Goal: Information Seeking & Learning: Learn about a topic

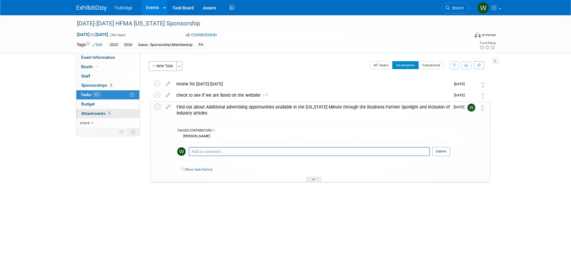
click at [92, 111] on span "Attachments 2" at bounding box center [96, 113] width 30 height 5
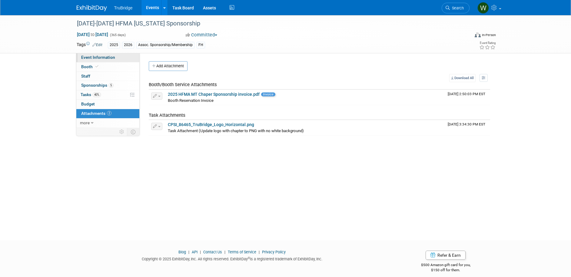
click at [94, 59] on link "Event Information" at bounding box center [107, 57] width 63 height 9
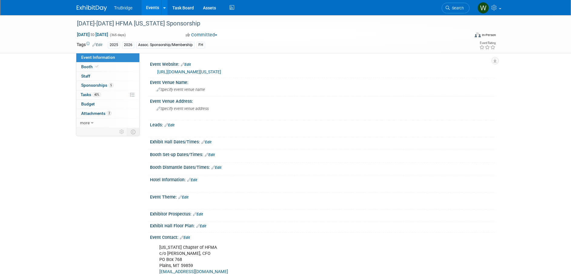
click at [213, 70] on link "[URL][DOMAIN_NAME][US_STATE]" at bounding box center [189, 71] width 64 height 5
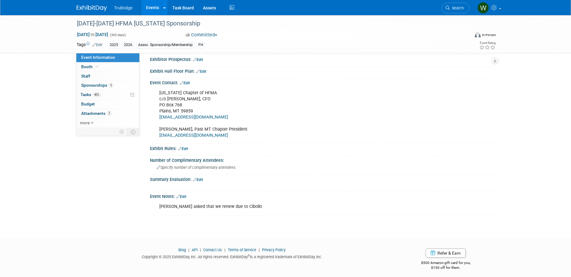
scroll to position [158, 0]
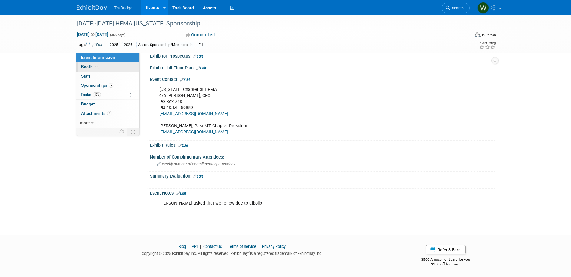
click at [81, 65] on link "Booth" at bounding box center [107, 66] width 63 height 9
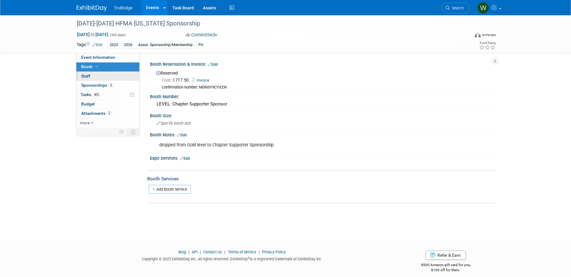
click at [83, 76] on span "Staff 0" at bounding box center [85, 76] width 9 height 5
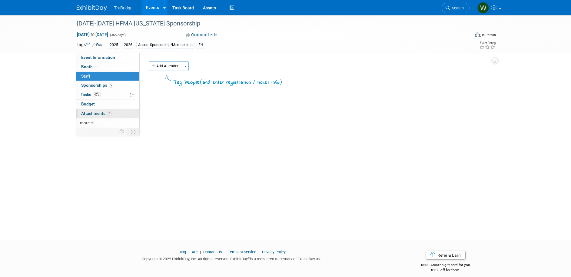
click at [86, 114] on span "Attachments 2" at bounding box center [96, 113] width 30 height 5
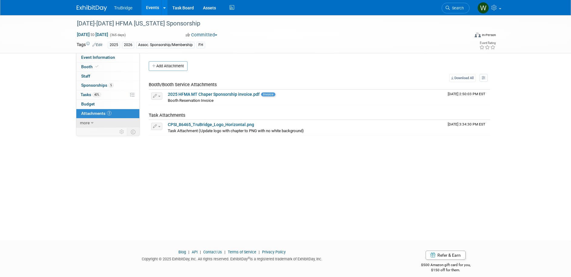
click at [86, 124] on span "more" at bounding box center [85, 122] width 10 height 5
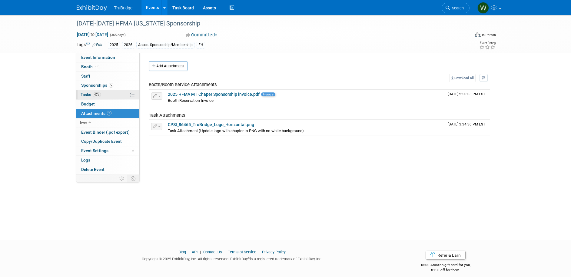
click at [92, 91] on link "40% Tasks 40%" at bounding box center [107, 94] width 63 height 9
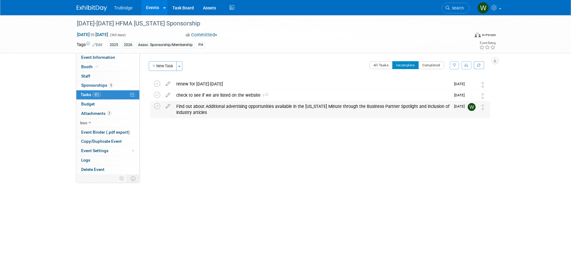
click at [241, 110] on div "Find out about Additional advertising opportunities available in the [US_STATE]…" at bounding box center [311, 109] width 277 height 17
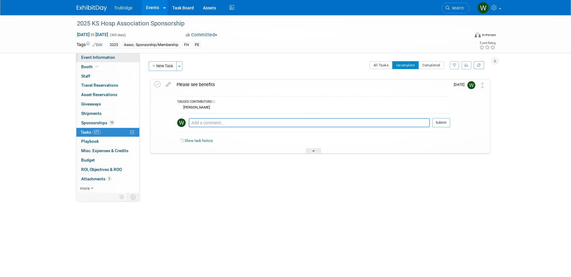
click at [99, 56] on span "Event Information" at bounding box center [98, 57] width 34 height 5
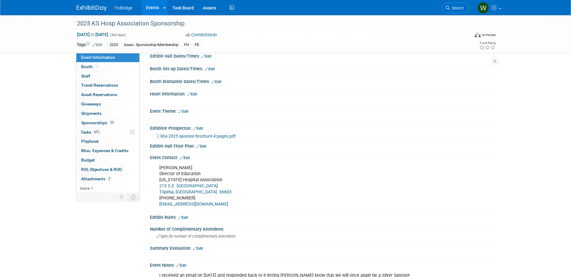
scroll to position [104, 0]
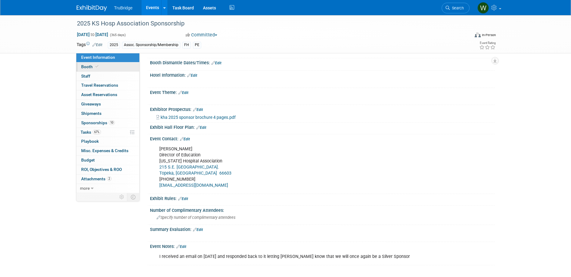
click at [89, 66] on span "Booth" at bounding box center [90, 66] width 18 height 5
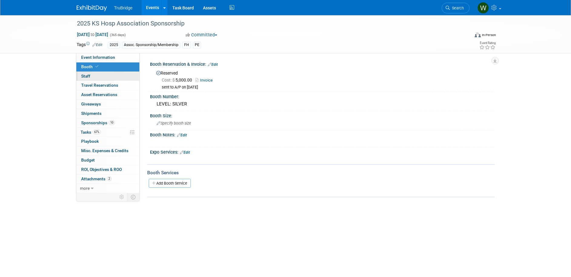
click at [84, 78] on span "Staff 0" at bounding box center [85, 76] width 9 height 5
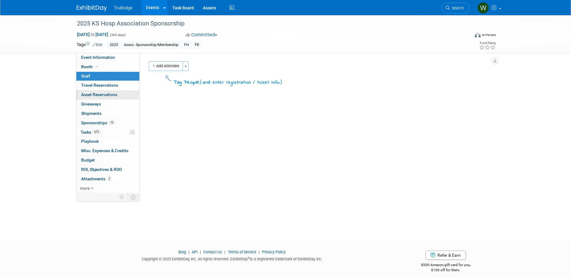
click at [87, 92] on span "Asset Reservations 0" at bounding box center [99, 94] width 36 height 5
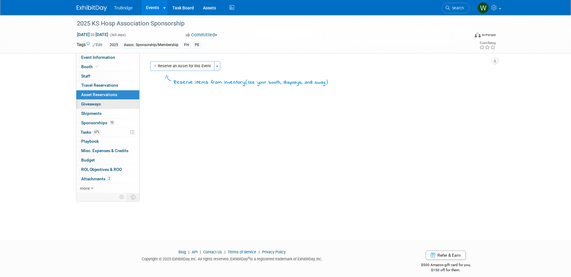
click at [90, 104] on span "Giveaways 0" at bounding box center [91, 103] width 20 height 5
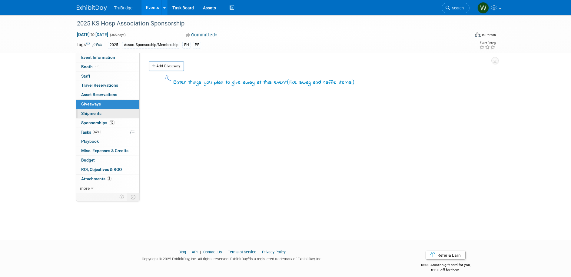
click at [91, 113] on span "Shipments 0" at bounding box center [91, 113] width 20 height 5
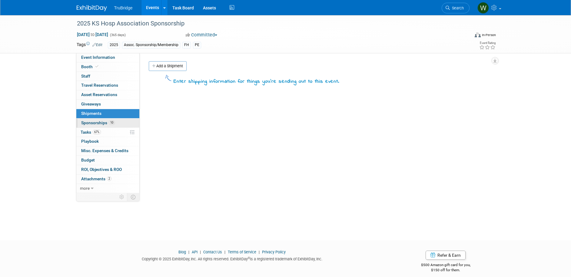
click at [91, 120] on link "10 Sponsorships 10" at bounding box center [107, 122] width 63 height 9
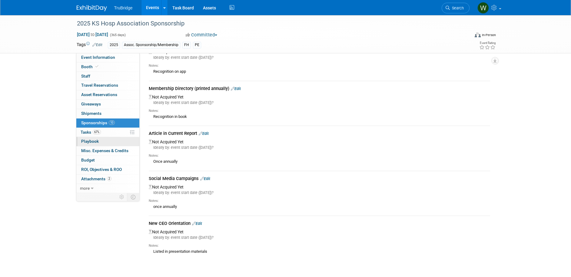
scroll to position [242, 0]
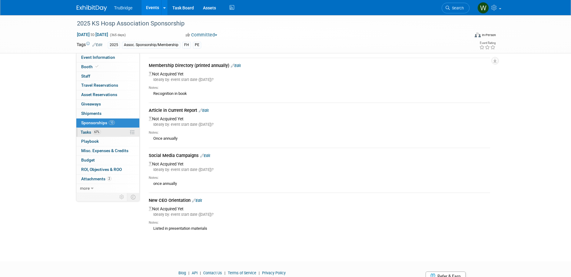
click at [85, 131] on span "Tasks 67%" at bounding box center [91, 132] width 20 height 5
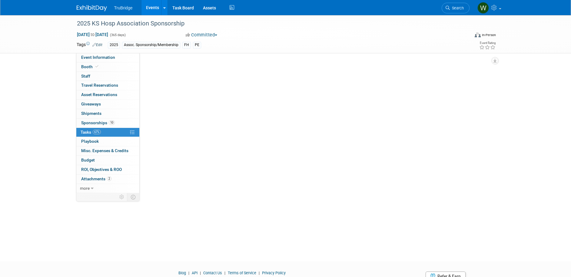
scroll to position [0, 0]
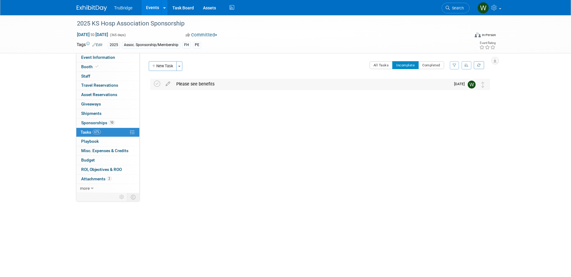
click at [255, 86] on div "Please see benefits" at bounding box center [311, 84] width 277 height 10
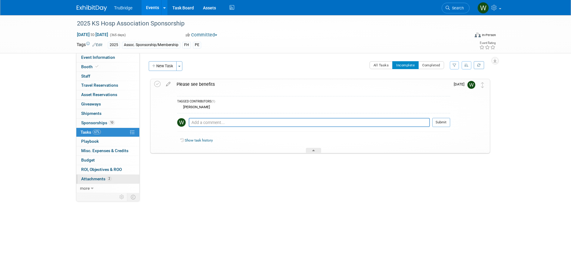
click at [90, 181] on link "2 Attachments 2" at bounding box center [107, 178] width 63 height 9
